Goal: Check status: Check status

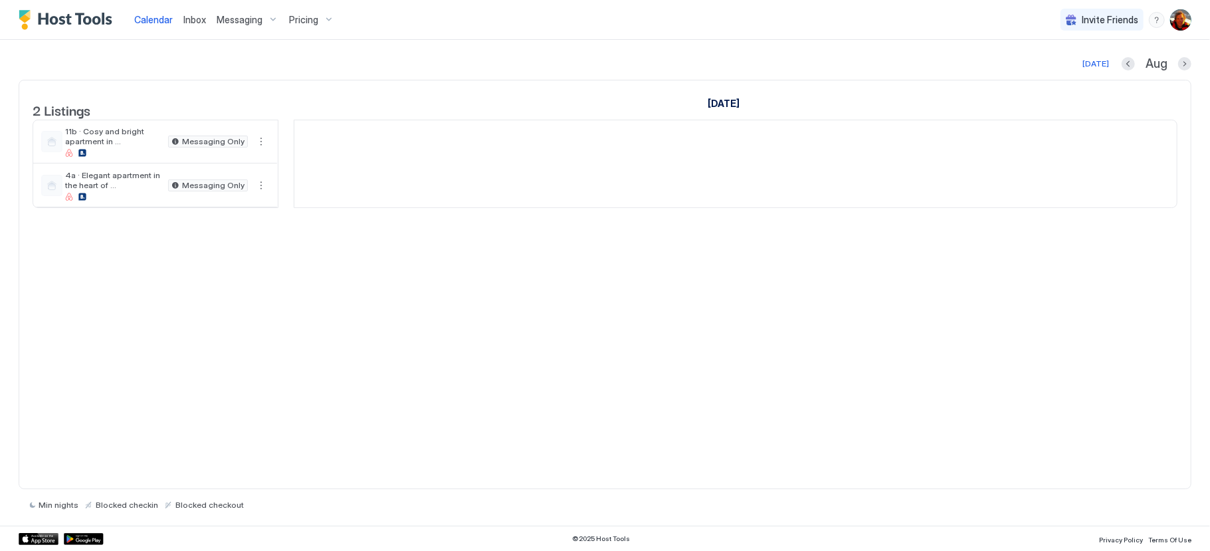
scroll to position [0, 738]
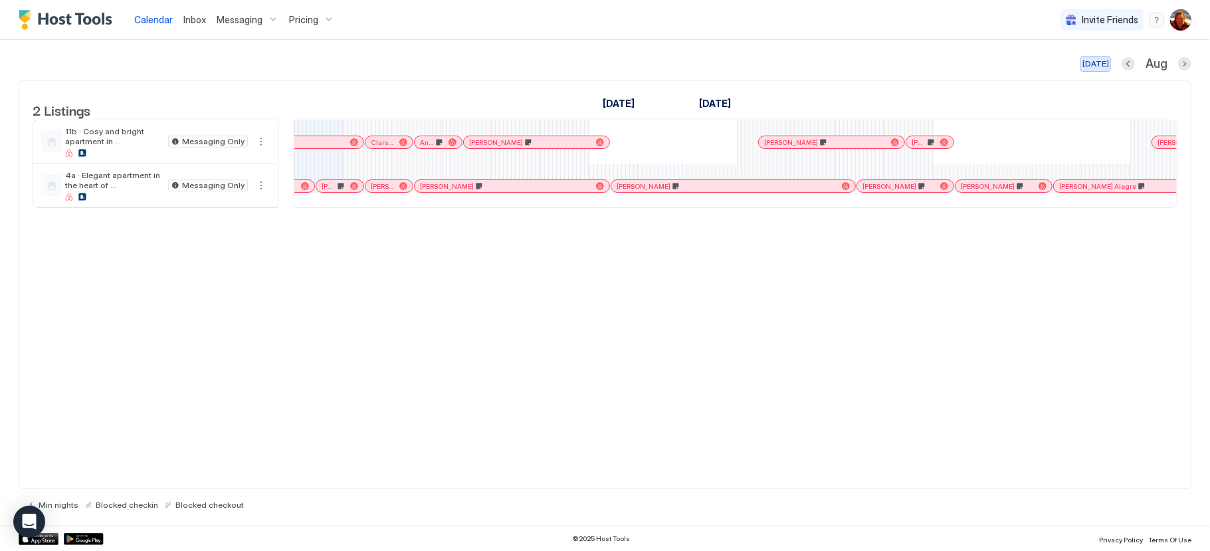
click at [1091, 64] on div "[DATE]" at bounding box center [1096, 64] width 27 height 12
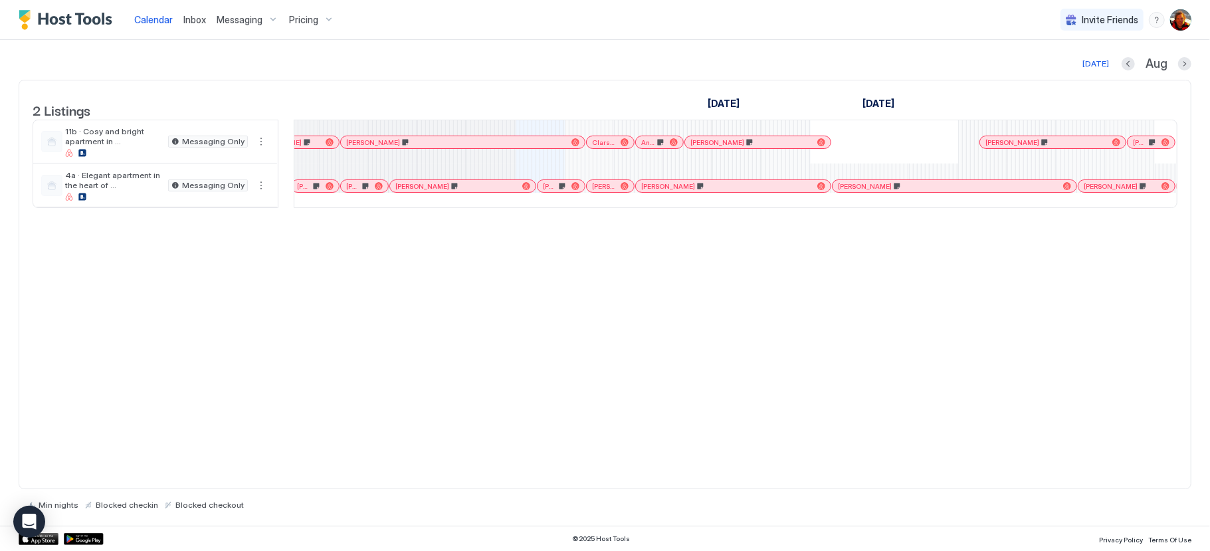
click at [466, 192] on div "[PERSON_NAME]" at bounding box center [463, 186] width 146 height 12
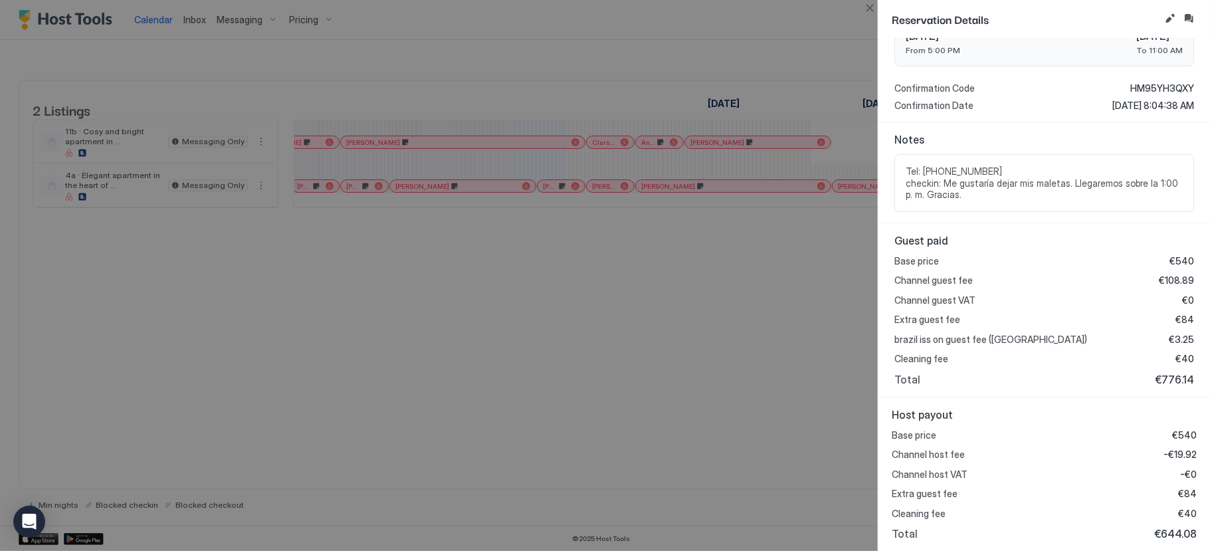
click at [685, 340] on div at bounding box center [605, 275] width 1210 height 551
click at [683, 339] on div at bounding box center [605, 275] width 1210 height 551
drag, startPoint x: 870, startPoint y: 15, endPoint x: 866, endPoint y: 22, distance: 8.3
click at [870, 15] on button "Close" at bounding box center [870, 8] width 16 height 16
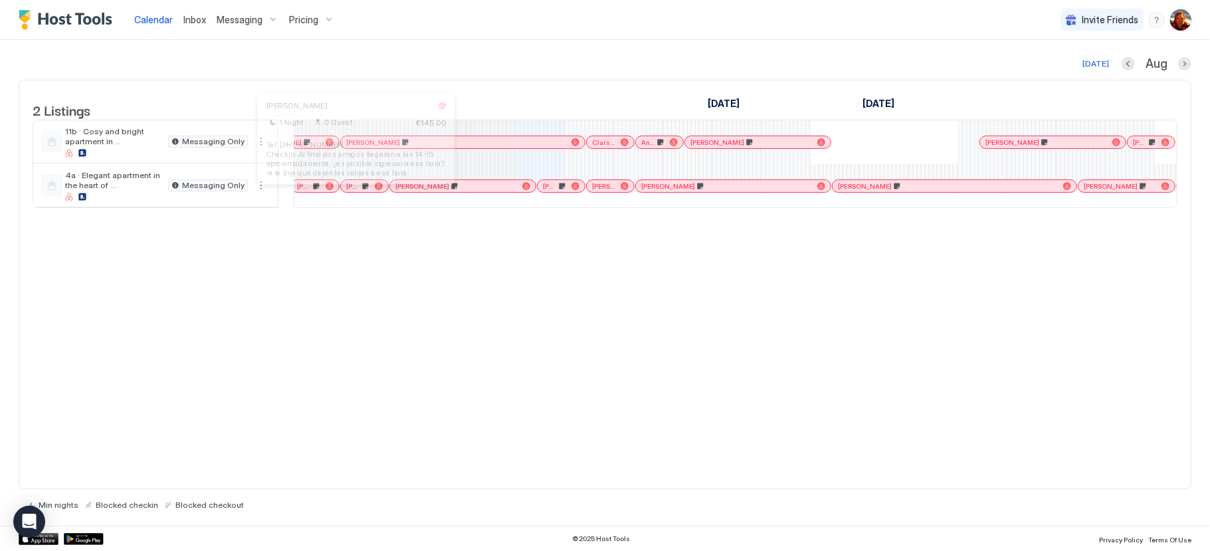
click at [356, 191] on div at bounding box center [355, 186] width 11 height 11
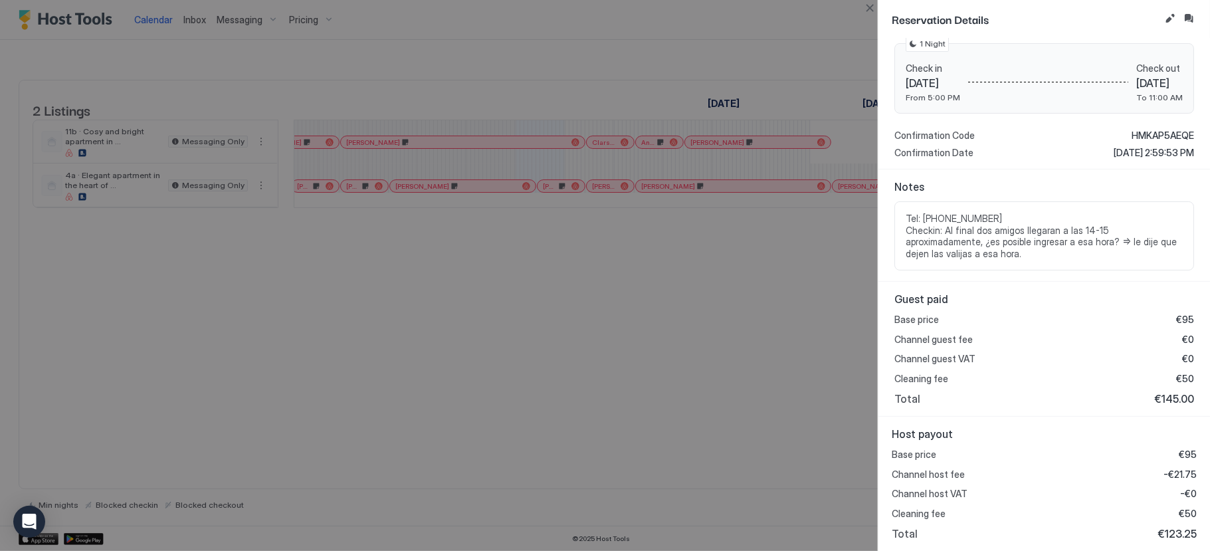
click at [659, 391] on div at bounding box center [605, 275] width 1210 height 551
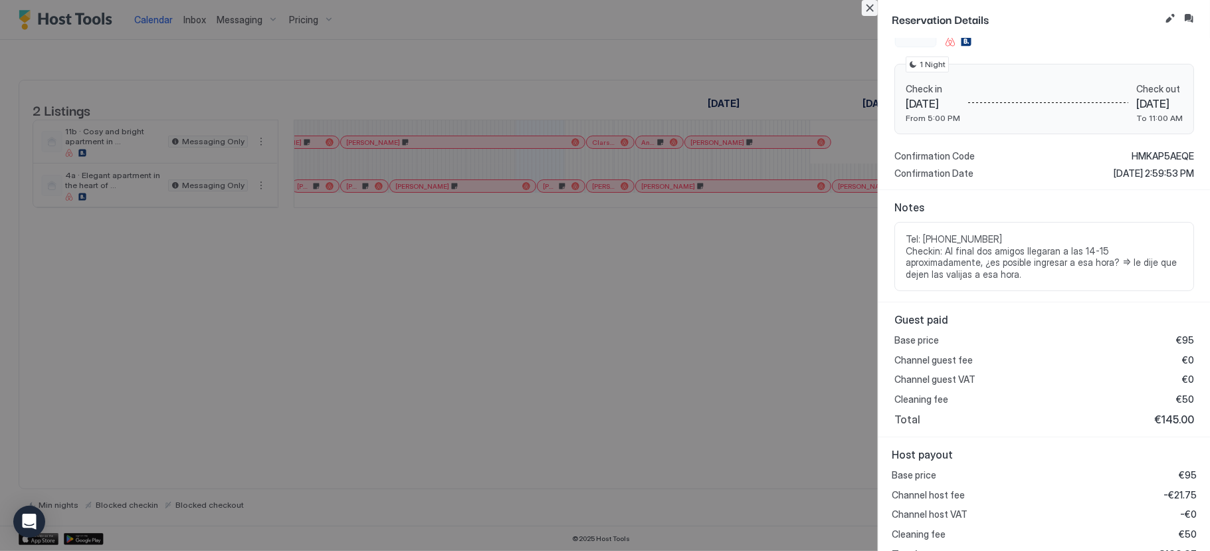
click at [873, 11] on button "Close" at bounding box center [870, 8] width 16 height 16
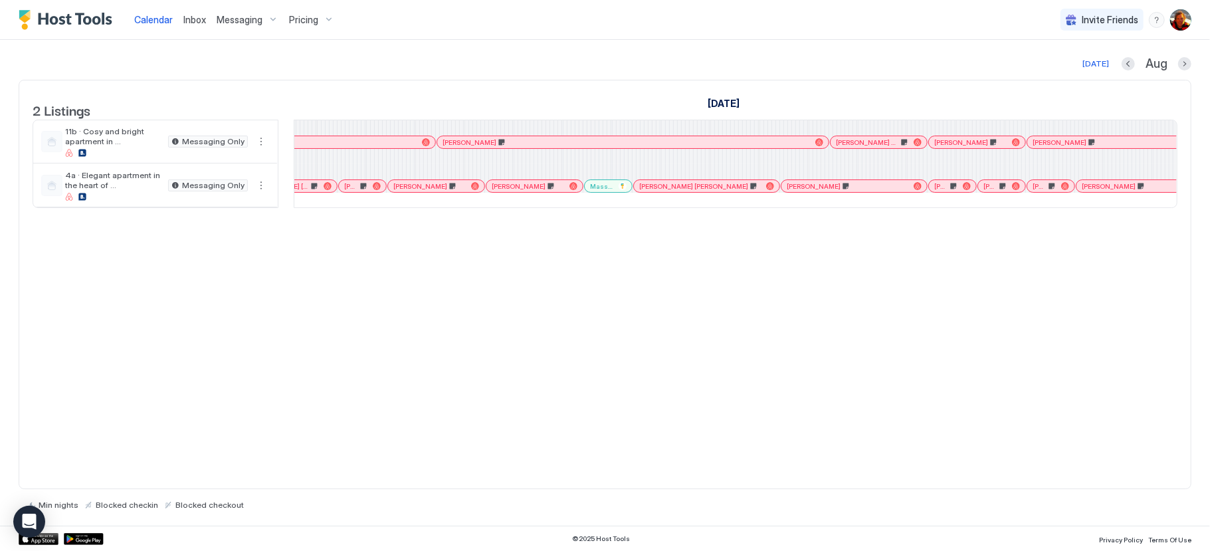
scroll to position [0, 840]
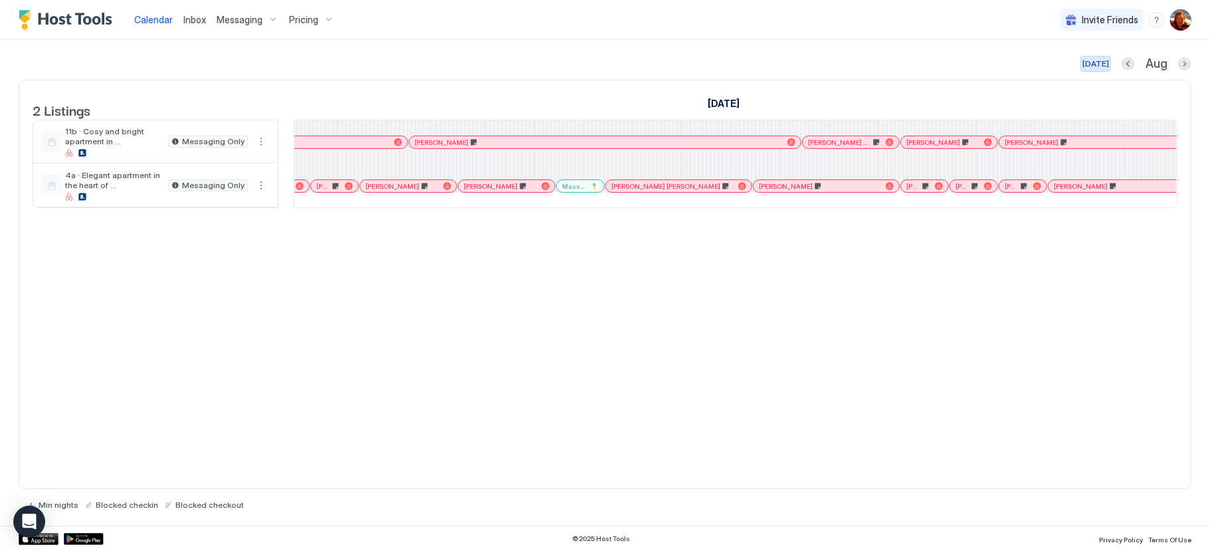
click at [1089, 64] on div "[DATE]" at bounding box center [1096, 64] width 27 height 12
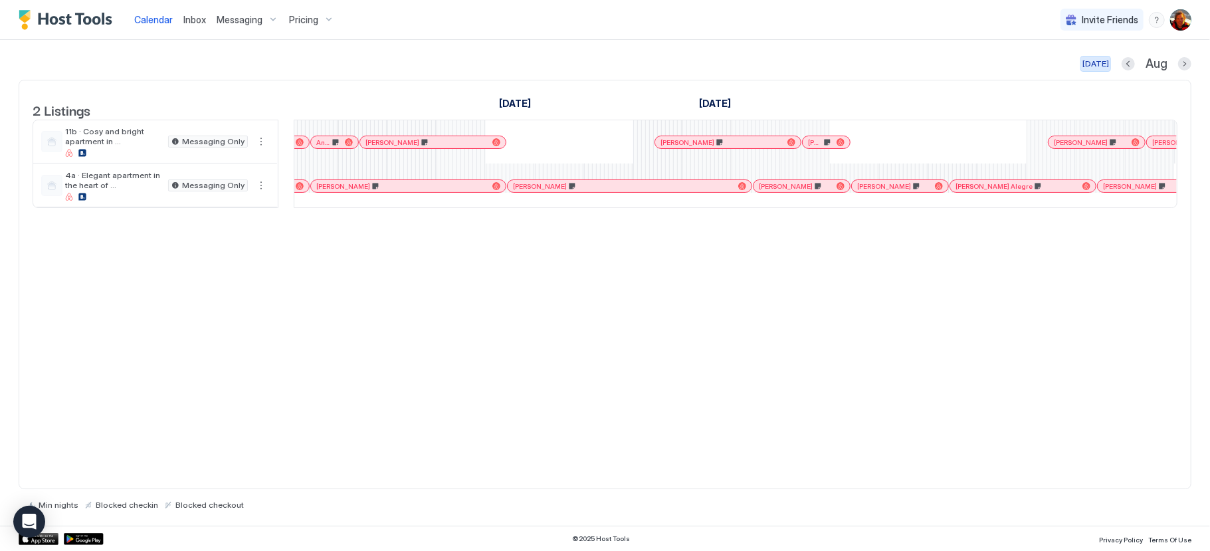
scroll to position [0, 738]
